Goal: Navigation & Orientation: Understand site structure

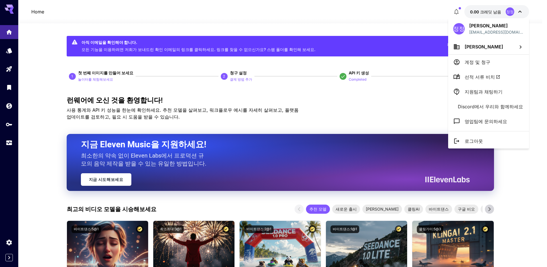
click at [347, 15] on div at bounding box center [273, 133] width 547 height 267
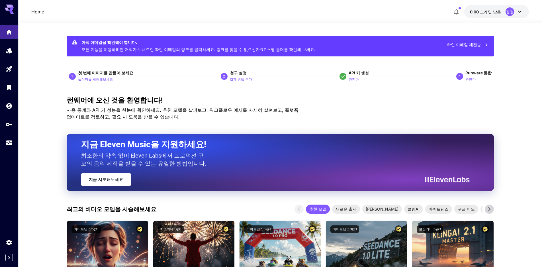
click at [11, 10] on icon at bounding box center [11, 9] width 5 height 3
click at [8, 143] on icon "용법" at bounding box center [10, 142] width 6 height 3
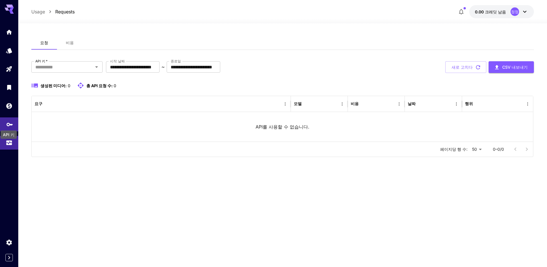
click at [11, 126] on link at bounding box center [9, 124] width 18 height 14
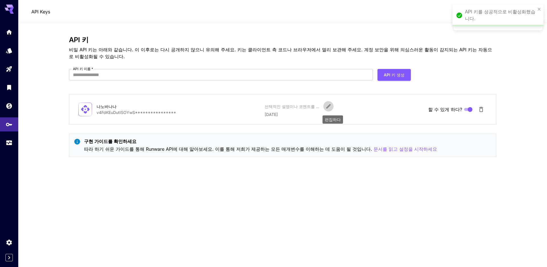
click at [326, 109] on icon "편집하다" at bounding box center [329, 106] width 6 height 6
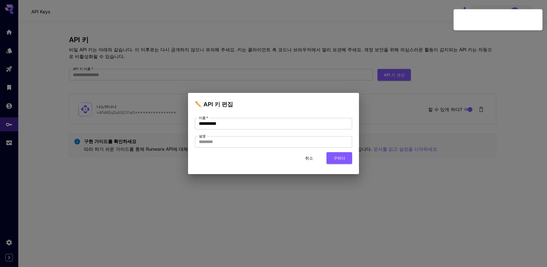
drag, startPoint x: 221, startPoint y: 202, endPoint x: 99, endPoint y: 154, distance: 131.8
click at [221, 201] on div "**********" at bounding box center [273, 133] width 547 height 267
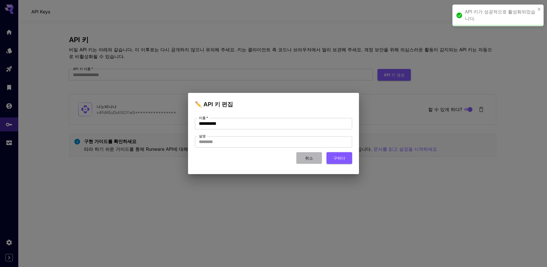
click at [297, 163] on button "취소" at bounding box center [309, 158] width 26 height 12
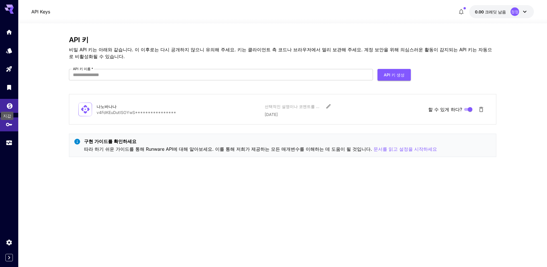
click at [12, 106] on icon "지갑" at bounding box center [9, 104] width 7 height 7
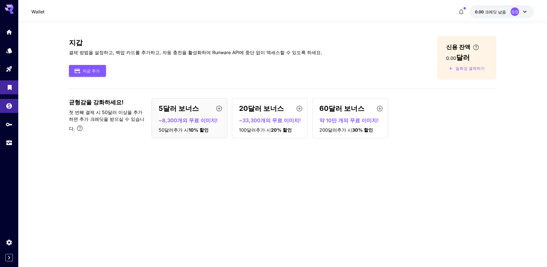
click at [12, 90] on link at bounding box center [9, 87] width 18 height 14
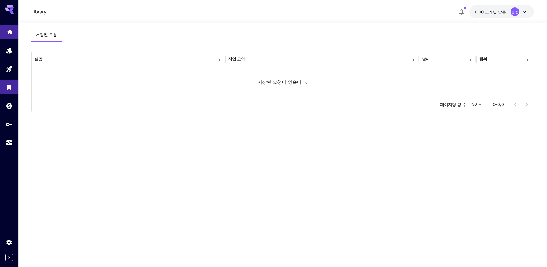
click at [13, 36] on link at bounding box center [9, 32] width 18 height 14
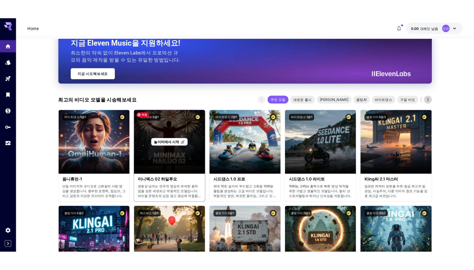
scroll to position [143, 0]
